Goal: Transaction & Acquisition: Purchase product/service

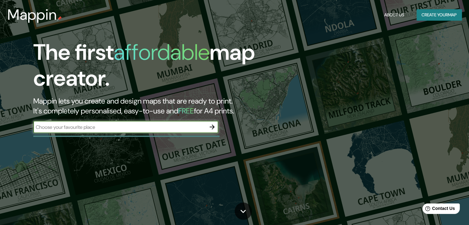
click at [125, 126] on input "text" at bounding box center [119, 127] width 173 height 7
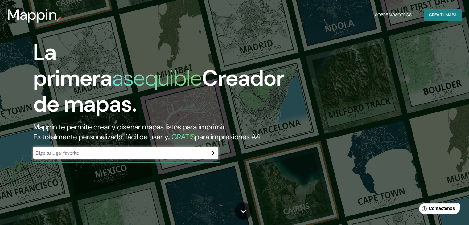
click at [219, 85] on font "Creador de mapas." at bounding box center [158, 91] width 251 height 55
click at [209, 157] on icon "button" at bounding box center [211, 152] width 7 height 7
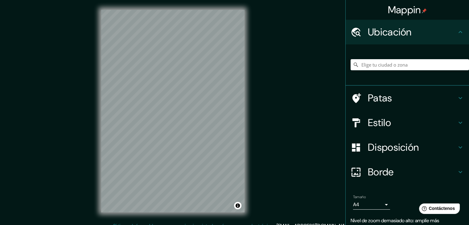
click at [264, 32] on div "Mappin Ubicación Patas Estilo Disposición Borde Elige un borde. Consejo : puede…" at bounding box center [234, 116] width 469 height 232
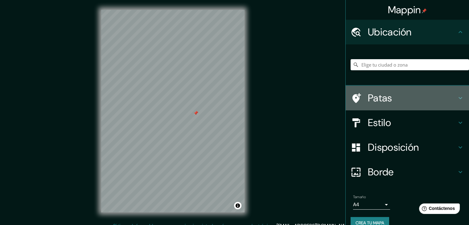
click at [384, 101] on font "Patas" at bounding box center [380, 98] width 24 height 13
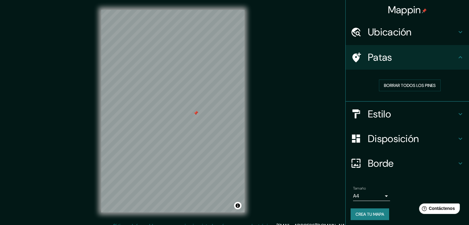
click at [408, 54] on h4 "Patas" at bounding box center [412, 57] width 89 height 12
click at [407, 109] on h4 "Estilo" at bounding box center [412, 114] width 89 height 12
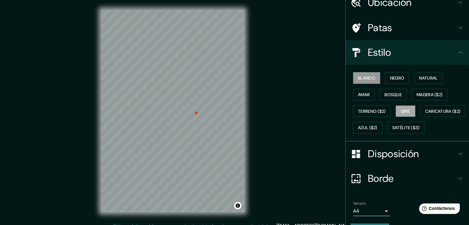
scroll to position [31, 0]
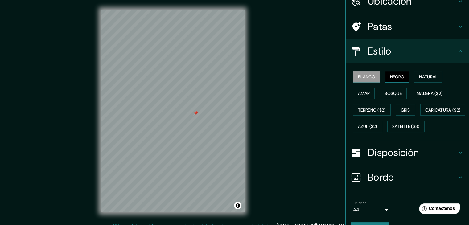
click at [393, 76] on font "Negro" at bounding box center [397, 77] width 14 height 6
click at [370, 77] on font "Blanco" at bounding box center [366, 77] width 17 height 6
click at [364, 97] on button "Amar" at bounding box center [364, 94] width 22 height 12
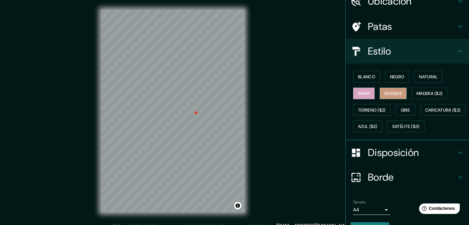
click at [390, 92] on font "Bosque" at bounding box center [392, 94] width 17 height 6
click at [416, 94] on font "Madera ($2)" at bounding box center [429, 94] width 26 height 6
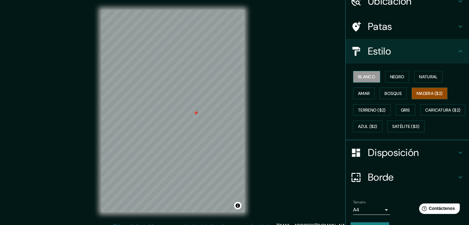
click at [367, 76] on font "Blanco" at bounding box center [366, 77] width 17 height 6
click at [415, 77] on button "Natural" at bounding box center [428, 77] width 28 height 12
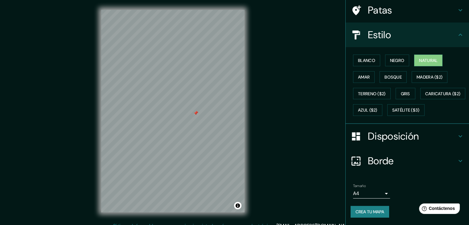
click at [405, 136] on font "Disposición" at bounding box center [393, 136] width 51 height 13
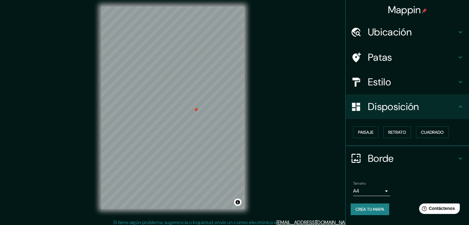
scroll to position [7, 0]
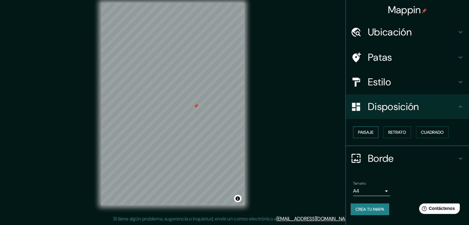
click at [371, 134] on font "Paisaje" at bounding box center [365, 132] width 15 height 6
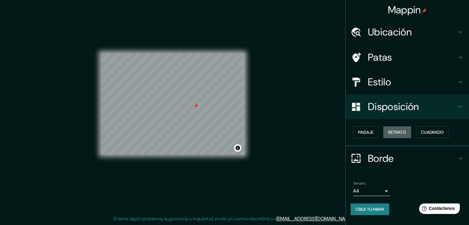
click at [403, 133] on font "Retrato" at bounding box center [397, 132] width 18 height 6
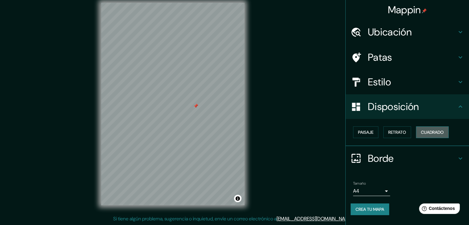
click at [436, 128] on font "Cuadrado" at bounding box center [432, 132] width 23 height 8
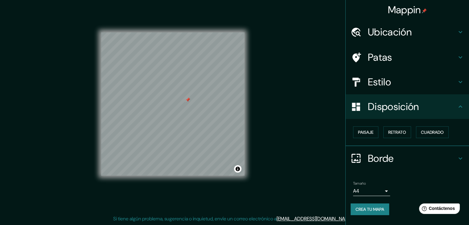
click at [375, 159] on font "Borde" at bounding box center [381, 158] width 26 height 13
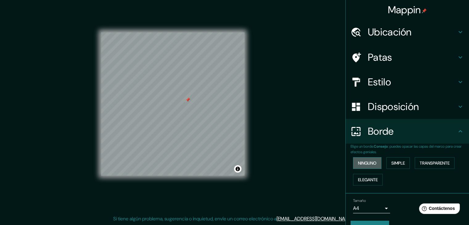
click at [369, 163] on font "Ninguno" at bounding box center [367, 163] width 18 height 6
click at [393, 162] on font "Simple" at bounding box center [398, 163] width 14 height 6
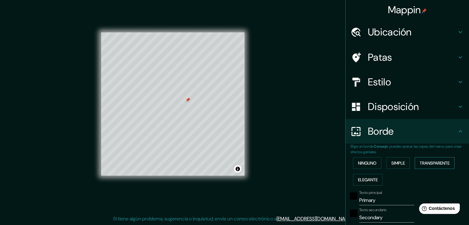
click at [434, 162] on font "Transparente" at bounding box center [435, 163] width 30 height 6
click at [365, 179] on font "Elegante" at bounding box center [368, 180] width 20 height 6
click at [367, 167] on button "Ninguno" at bounding box center [367, 163] width 28 height 12
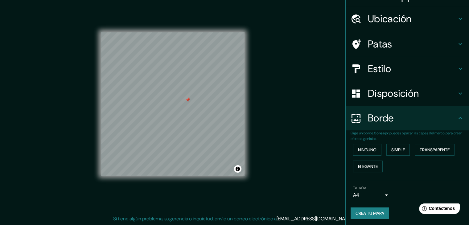
scroll to position [14, 0]
click at [374, 211] on font "Crea tu mapa" at bounding box center [369, 213] width 29 height 6
click at [369, 212] on font "Crea tu mapa" at bounding box center [369, 213] width 29 height 6
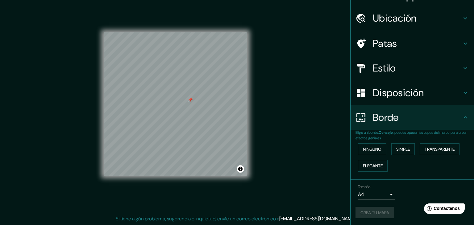
click at [379, 195] on body "Mappin Ubicación Patas Estilo Disposición Borde Elige un borde. Consejo : puede…" at bounding box center [237, 105] width 474 height 225
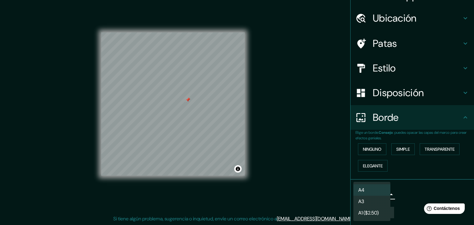
click at [403, 199] on div at bounding box center [237, 112] width 474 height 225
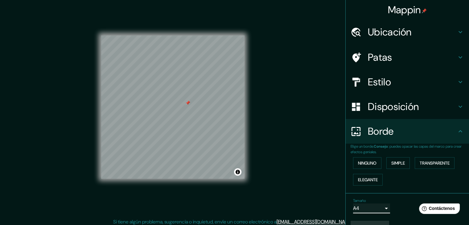
scroll to position [0, 0]
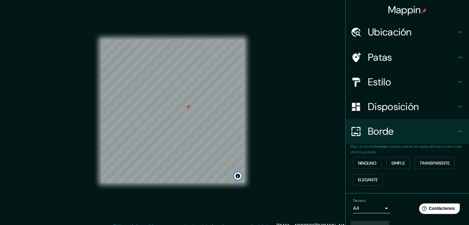
click at [239, 174] on button "Activar o desactivar atribución" at bounding box center [237, 175] width 7 height 7
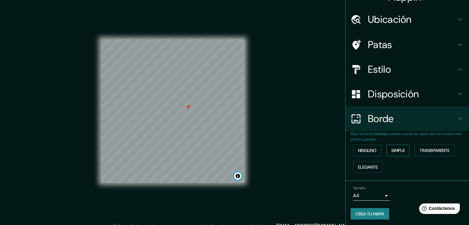
scroll to position [14, 0]
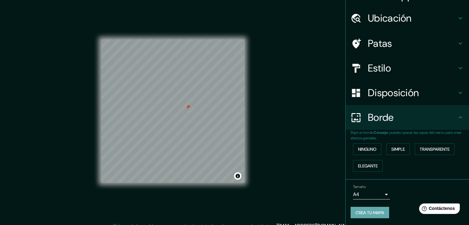
click at [379, 212] on font "Crea tu mapa" at bounding box center [369, 213] width 29 height 6
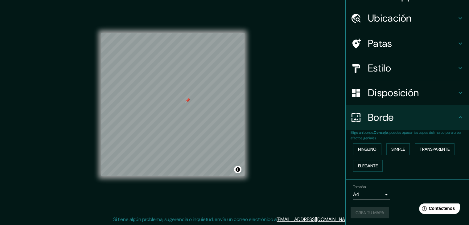
scroll to position [7, 0]
